Goal: Transaction & Acquisition: Purchase product/service

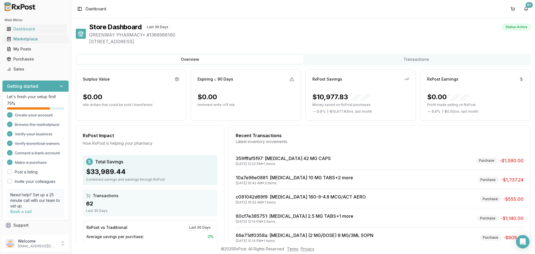
click at [28, 38] on div "Marketplace" at bounding box center [36, 39] width 58 height 6
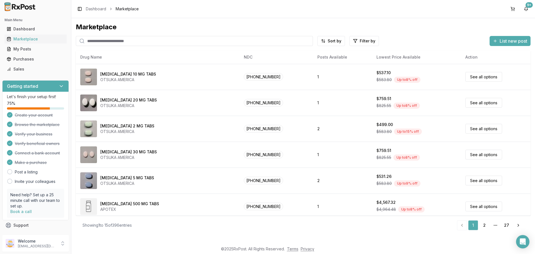
click at [145, 41] on input "search" at bounding box center [194, 41] width 237 height 10
click at [133, 43] on input "search" at bounding box center [194, 41] width 237 height 10
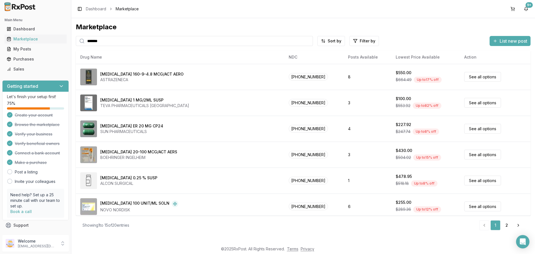
type input "*******"
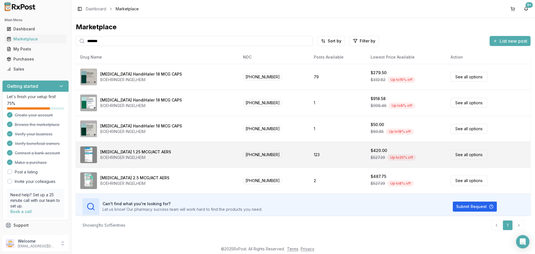
click at [460, 153] on link "See all options" at bounding box center [468, 155] width 37 height 10
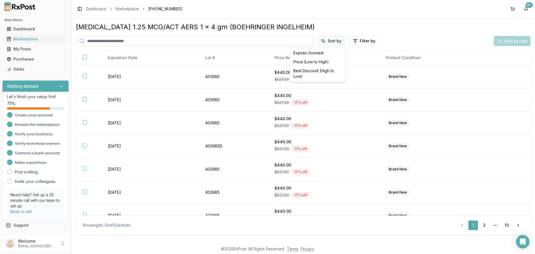
click at [332, 38] on html "Main Menu Dashboard Marketplace My Posts Purchases Sales Getting started Let's …" at bounding box center [267, 127] width 535 height 254
click at [320, 60] on div "Price (Low to High)" at bounding box center [317, 61] width 53 height 9
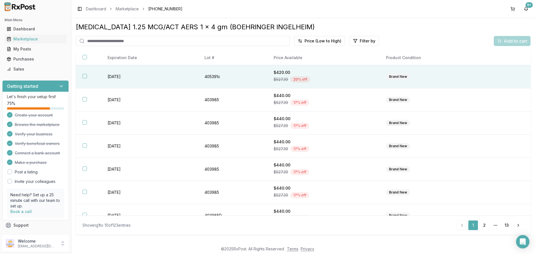
click at [84, 74] on button "button" at bounding box center [84, 76] width 4 height 4
click at [508, 39] on span "Add to cart" at bounding box center [514, 41] width 23 height 7
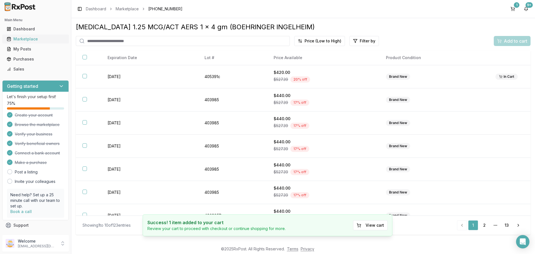
click at [23, 37] on div "Marketplace" at bounding box center [36, 39] width 58 height 6
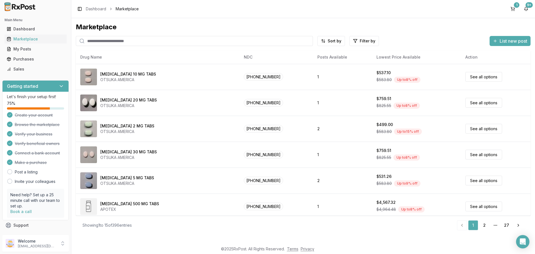
click at [105, 41] on input "search" at bounding box center [194, 41] width 237 height 10
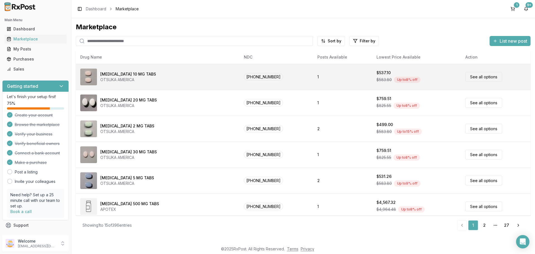
type input "*******"
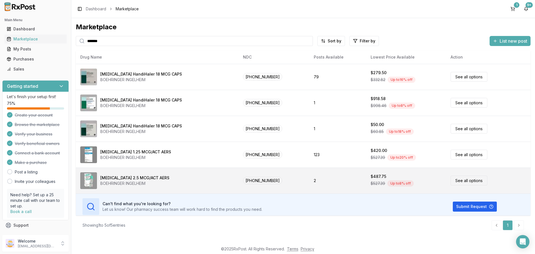
click at [459, 181] on link "See all options" at bounding box center [468, 180] width 37 height 10
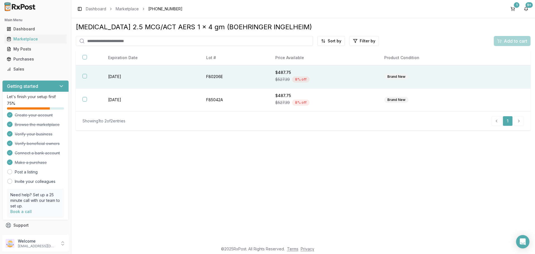
click at [85, 75] on button "button" at bounding box center [84, 76] width 4 height 4
click at [515, 39] on span "Add to cart" at bounding box center [514, 41] width 23 height 7
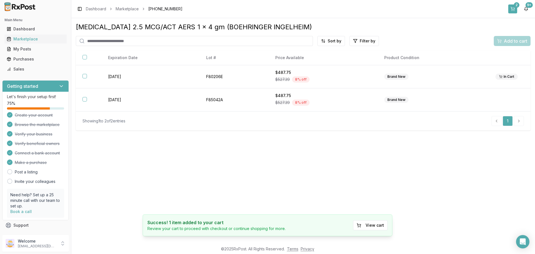
click at [517, 9] on button "2" at bounding box center [512, 8] width 9 height 9
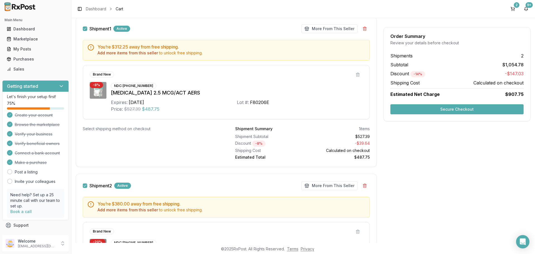
scroll to position [74, 0]
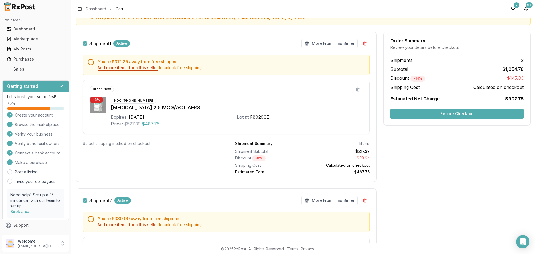
click at [135, 68] on button "Add more items from this seller" at bounding box center [127, 68] width 60 height 6
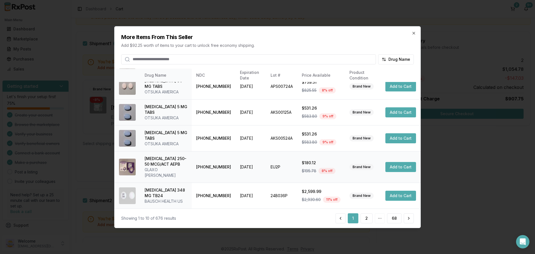
scroll to position [133, 0]
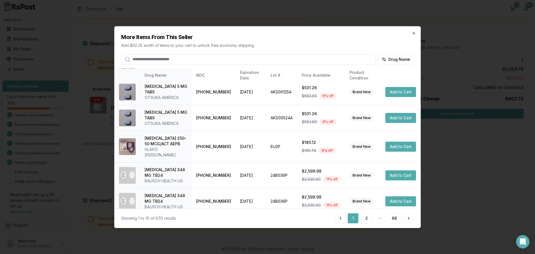
click at [177, 60] on input "search" at bounding box center [248, 59] width 255 height 10
click at [258, 59] on input "search" at bounding box center [248, 59] width 255 height 10
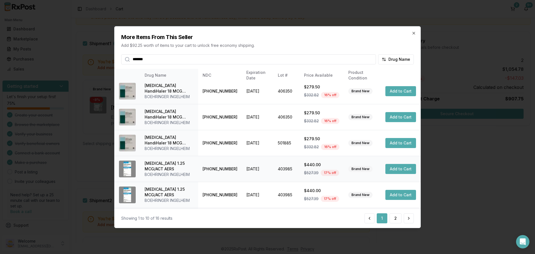
scroll to position [0, 0]
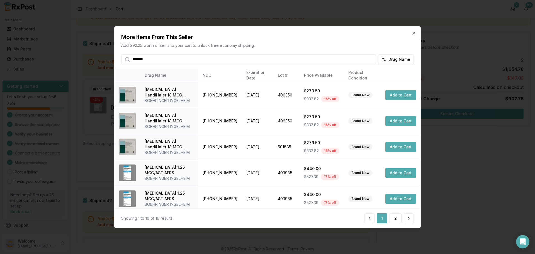
drag, startPoint x: 161, startPoint y: 60, endPoint x: 120, endPoint y: 60, distance: 41.2
click at [120, 60] on div "More Items From This Seller Add $92.25 worth of items to your cart to unlock fr…" at bounding box center [267, 45] width 306 height 38
type input "******"
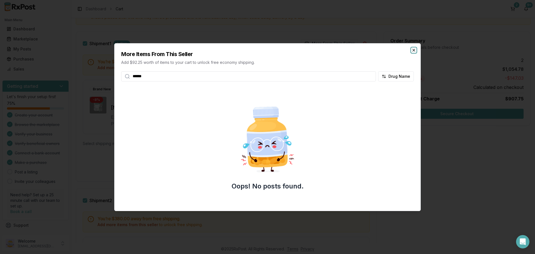
click at [412, 50] on icon "button" at bounding box center [413, 50] width 4 height 4
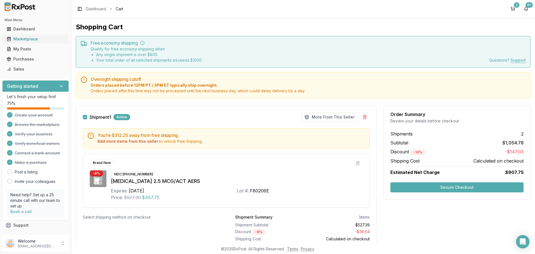
click at [25, 38] on div "Marketplace" at bounding box center [36, 39] width 58 height 6
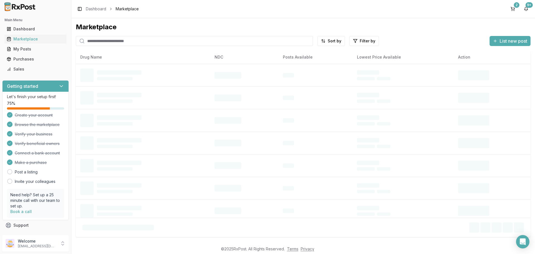
click at [136, 38] on input "search" at bounding box center [194, 41] width 237 height 10
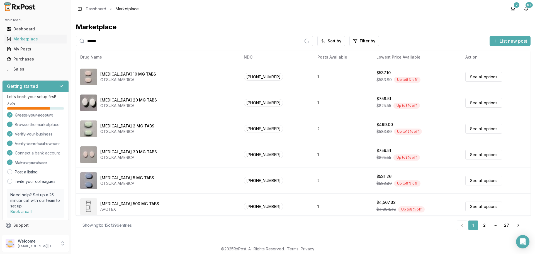
type input "******"
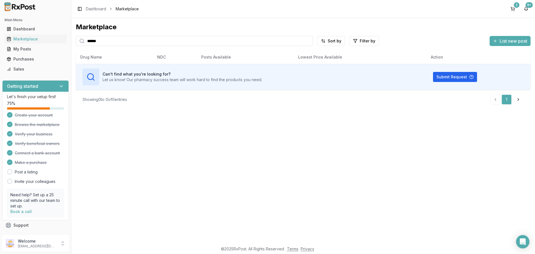
click at [108, 43] on input "******" at bounding box center [194, 41] width 237 height 10
click at [523, 243] on icon "Open Intercom Messenger" at bounding box center [522, 241] width 7 height 7
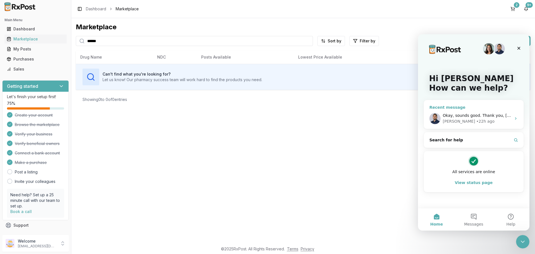
click at [479, 123] on div "[PERSON_NAME] • 22h ago" at bounding box center [476, 121] width 69 height 6
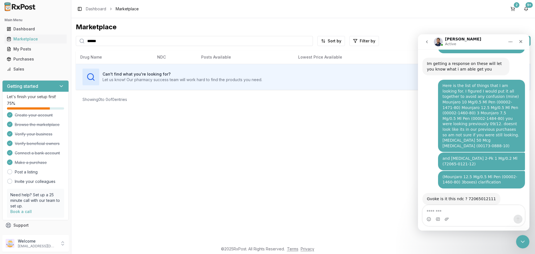
scroll to position [4213, 0]
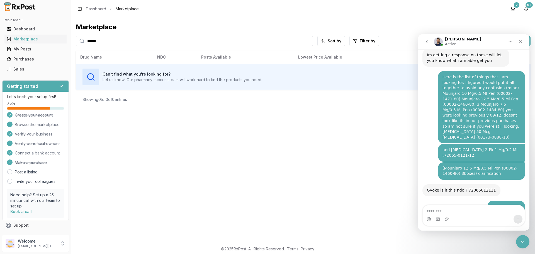
click at [457, 212] on textarea "Message…" at bounding box center [473, 209] width 102 height 9
click at [437, 211] on textarea "Message…" at bounding box center [473, 209] width 102 height 9
type textarea "**********"
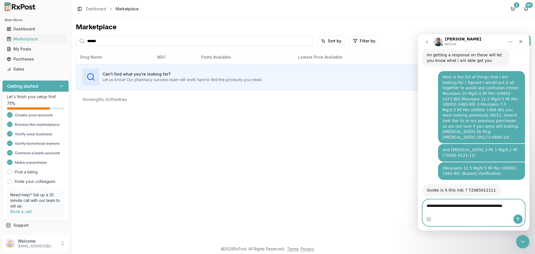
click at [517, 215] on button "Send a message…" at bounding box center [517, 218] width 9 height 9
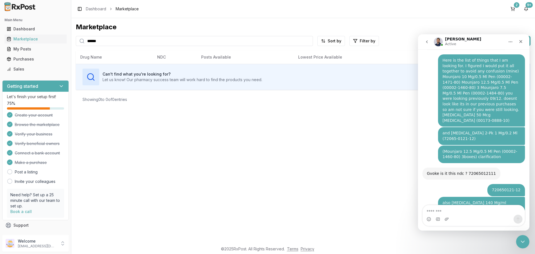
scroll to position [4255, 0]
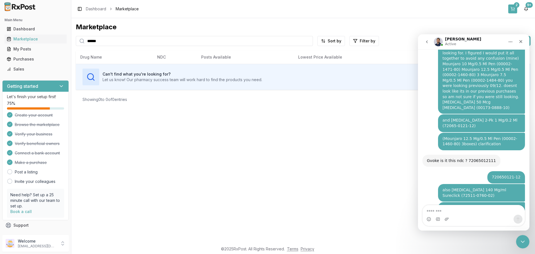
click at [512, 7] on button "2" at bounding box center [512, 8] width 9 height 9
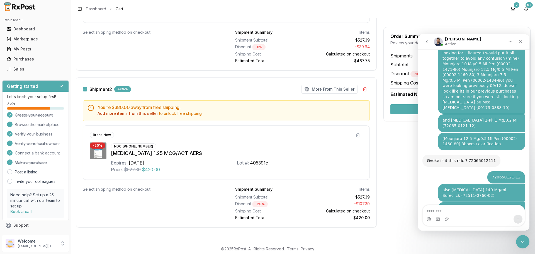
scroll to position [185, 0]
drag, startPoint x: 518, startPoint y: 239, endPoint x: 1016, endPoint y: 395, distance: 521.5
click at [518, 239] on icon "Close Intercom Messenger" at bounding box center [521, 240] width 7 height 7
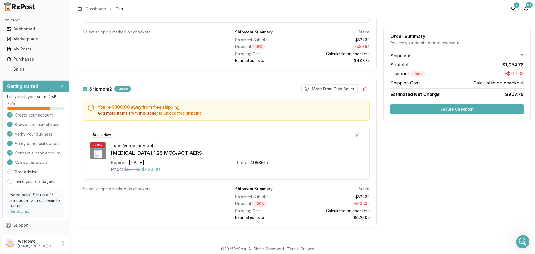
scroll to position [129, 0]
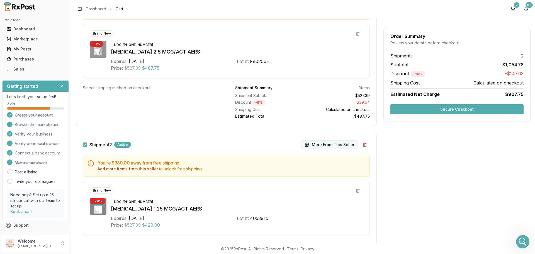
click at [330, 145] on button "More From This Seller" at bounding box center [329, 144] width 56 height 9
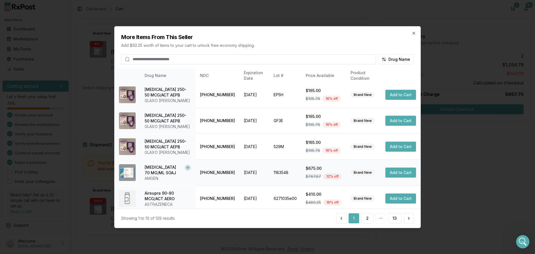
scroll to position [0, 0]
click at [211, 59] on input "search" at bounding box center [248, 59] width 255 height 10
type input "******"
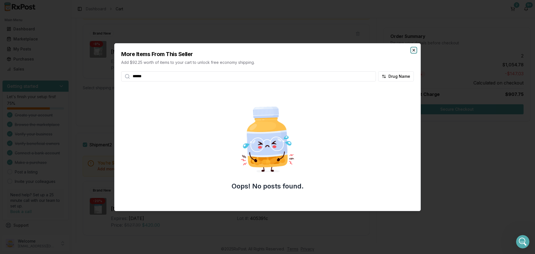
click at [414, 50] on icon "button" at bounding box center [413, 50] width 4 height 4
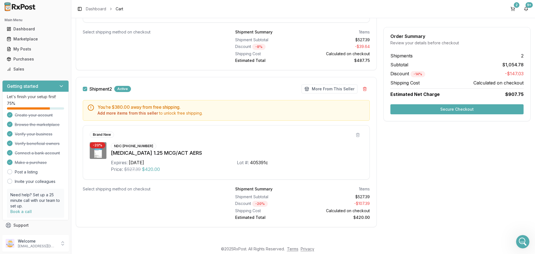
scroll to position [4277, 0]
click at [331, 89] on button "More From This Seller" at bounding box center [329, 88] width 56 height 9
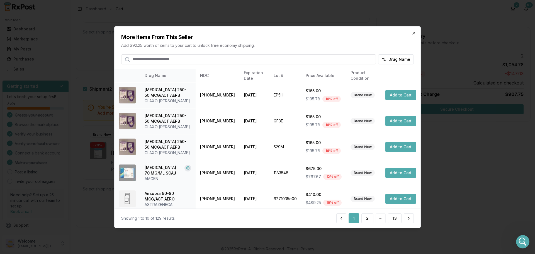
click at [150, 60] on input "search" at bounding box center [248, 59] width 255 height 10
click at [153, 58] on input "search" at bounding box center [248, 59] width 255 height 10
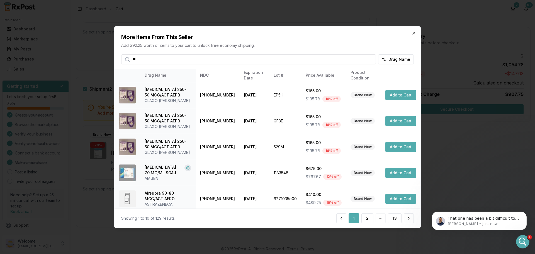
scroll to position [4285, 0]
type input "*******"
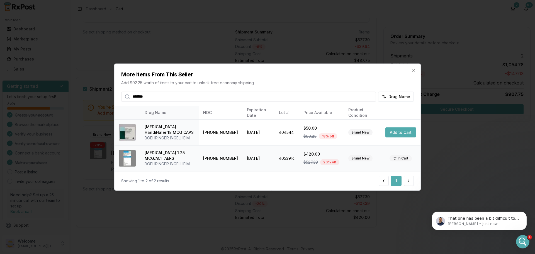
click at [179, 163] on div "BOEHRINGER INGELHEIM" at bounding box center [170, 164] width 50 height 6
click at [415, 69] on icon "button" at bounding box center [413, 70] width 2 height 2
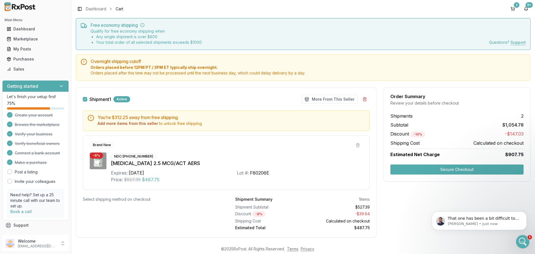
scroll to position [0, 0]
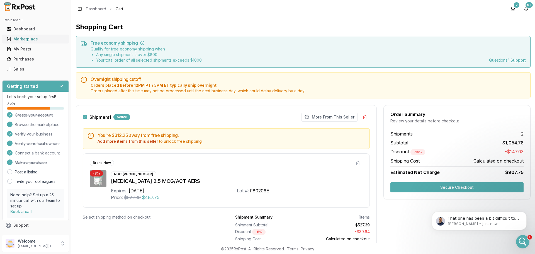
click at [30, 41] on div "Marketplace" at bounding box center [36, 39] width 58 height 6
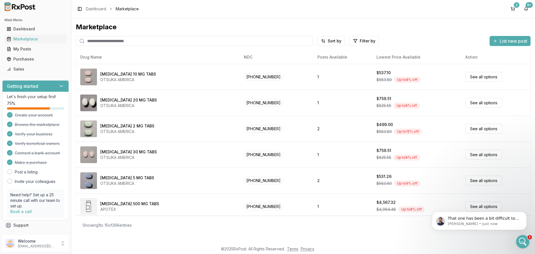
click at [106, 40] on input "search" at bounding box center [194, 41] width 237 height 10
type input "******"
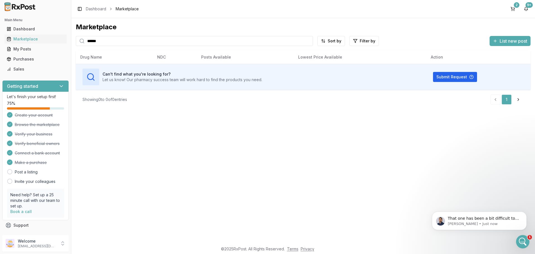
drag, startPoint x: 106, startPoint y: 41, endPoint x: 86, endPoint y: 41, distance: 19.2
click at [86, 41] on input "******" at bounding box center [194, 41] width 237 height 10
type input "*********"
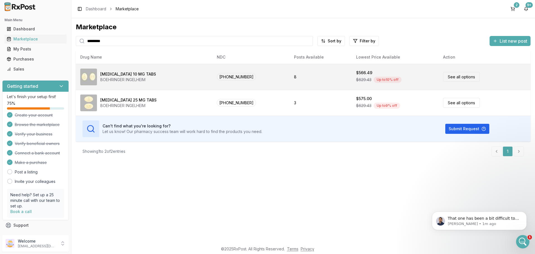
click at [454, 75] on link "See all options" at bounding box center [461, 77] width 37 height 10
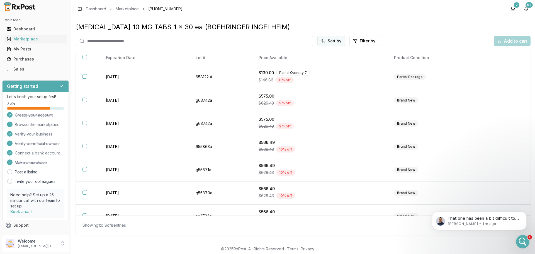
click at [330, 45] on html "Main Menu Dashboard Marketplace My Posts Purchases Sales Getting started Let's …" at bounding box center [267, 127] width 535 height 254
click at [315, 62] on div "Price (Low to High)" at bounding box center [317, 61] width 53 height 9
click at [111, 42] on input "search" at bounding box center [183, 41] width 214 height 10
type input "*********"
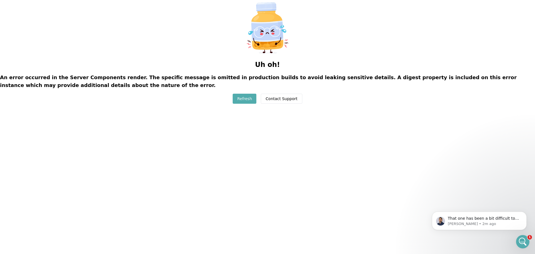
click at [246, 98] on button "Refresh" at bounding box center [245, 99] width 24 height 10
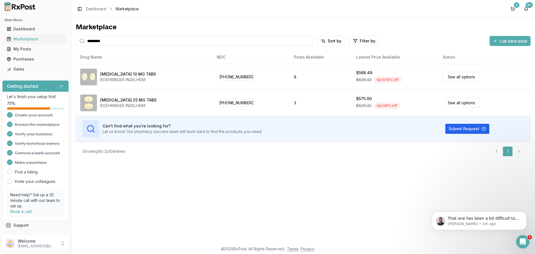
click at [114, 41] on input "*********" at bounding box center [194, 41] width 237 height 10
click at [27, 58] on div "Purchases" at bounding box center [36, 59] width 58 height 6
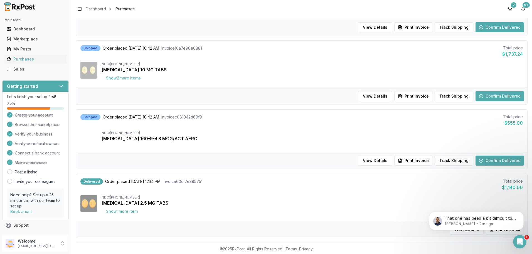
scroll to position [17, 0]
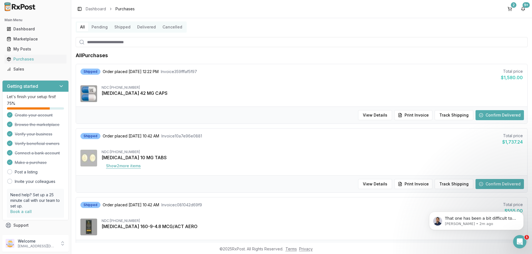
click at [129, 166] on button "Show 2 more item s" at bounding box center [124, 166] width 44 height 10
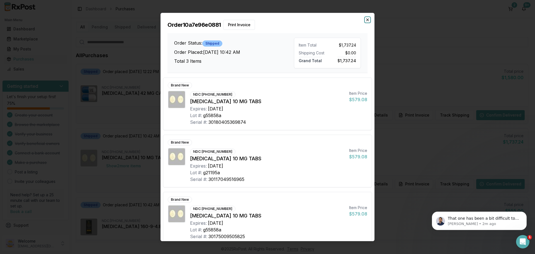
click at [367, 18] on icon "button" at bounding box center [367, 20] width 4 height 4
